Goal: Check status: Check status

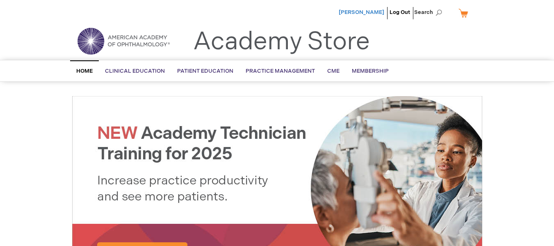
click at [365, 11] on span "[PERSON_NAME]" at bounding box center [362, 12] width 46 height 7
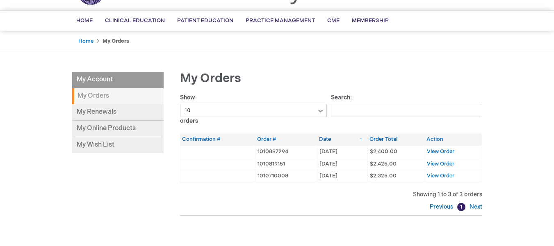
scroll to position [82, 0]
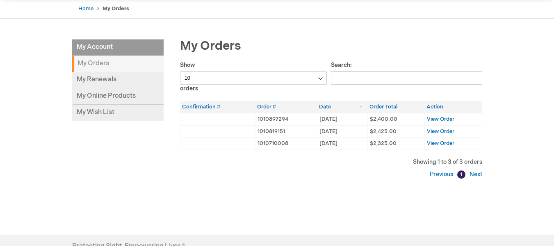
click at [440, 124] on td "View Order" at bounding box center [452, 119] width 57 height 12
click at [440, 120] on span "View Order" at bounding box center [440, 119] width 27 height 7
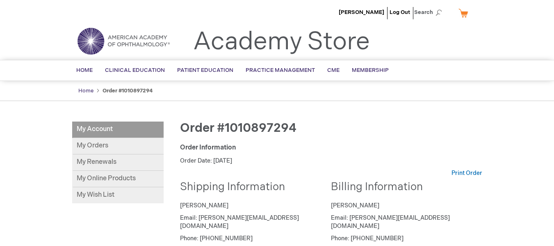
click at [81, 89] on link "Home" at bounding box center [85, 90] width 15 height 7
